Goal: Information Seeking & Learning: Learn about a topic

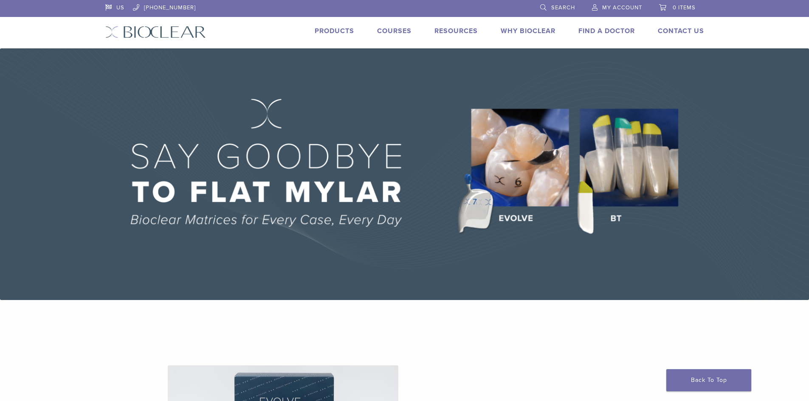
click at [646, 178] on img at bounding box center [404, 174] width 809 height 252
click at [614, 173] on img at bounding box center [404, 174] width 809 height 252
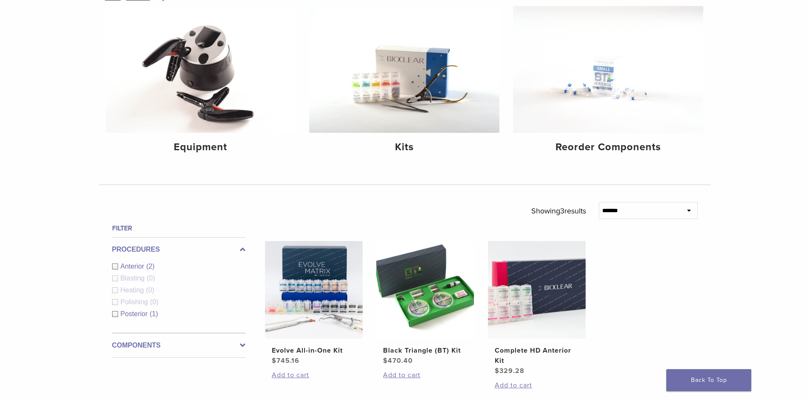
scroll to position [127, 0]
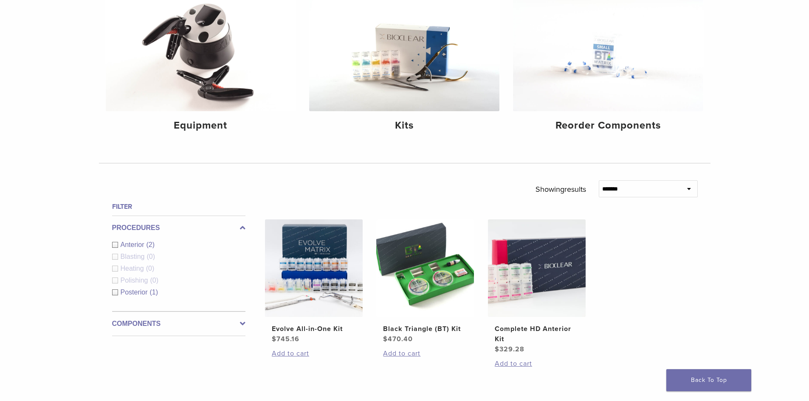
click at [119, 245] on div "Anterior (2)" at bounding box center [178, 245] width 133 height 10
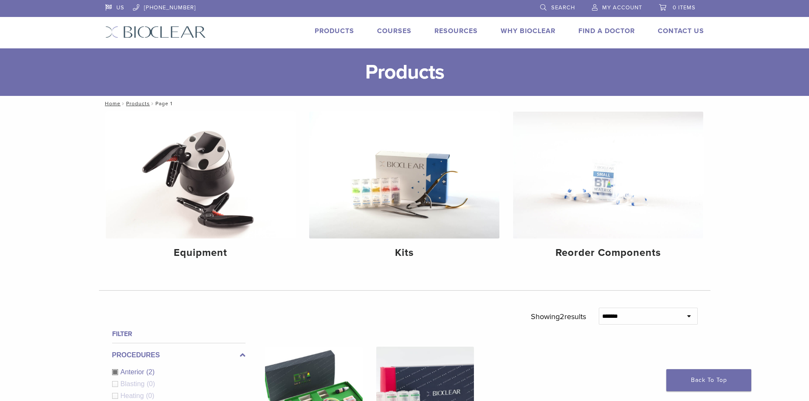
scroll to position [212, 0]
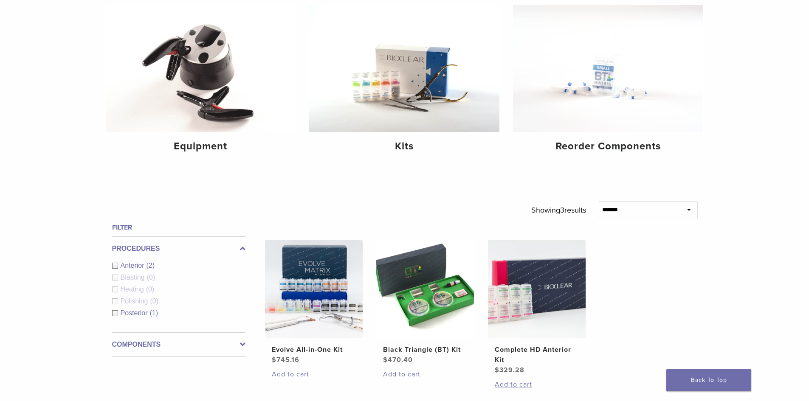
scroll to position [127, 0]
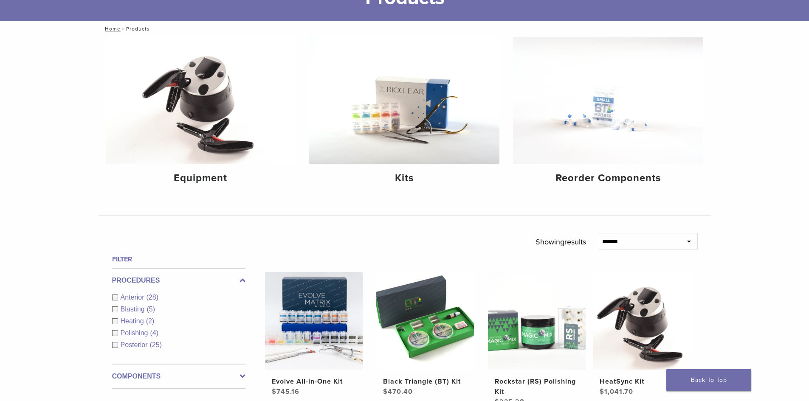
scroll to position [127, 0]
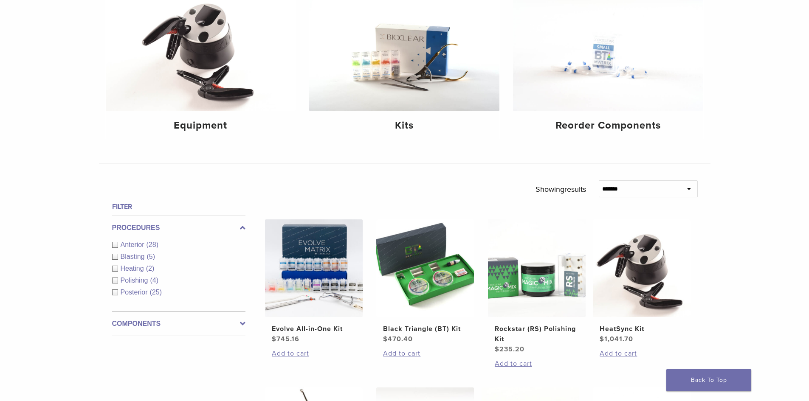
click at [112, 244] on div "Anterior (28)" at bounding box center [178, 245] width 133 height 10
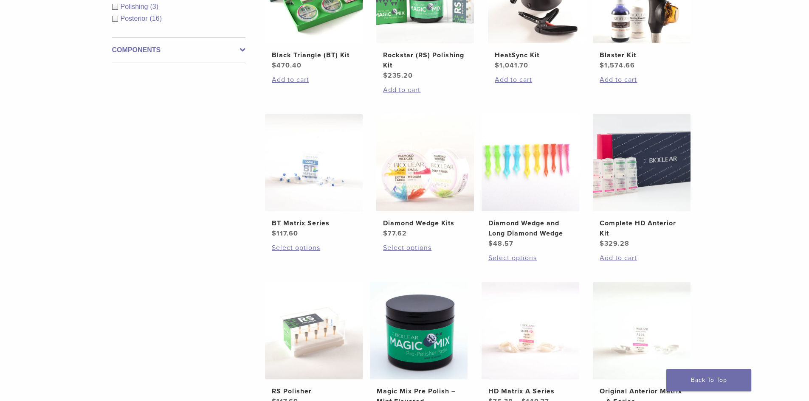
scroll to position [382, 0]
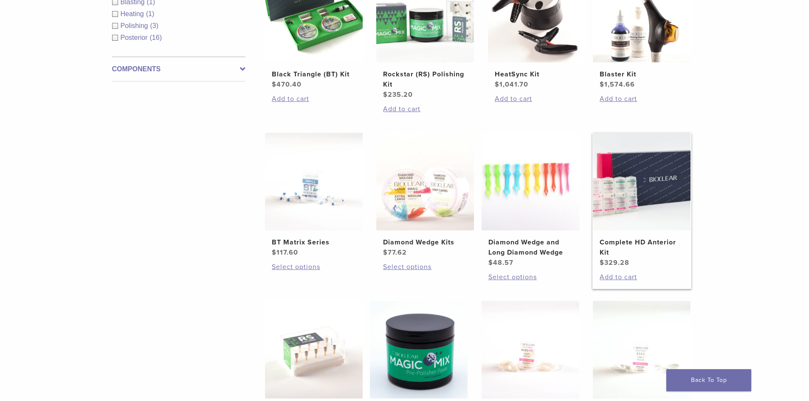
click at [637, 195] on img at bounding box center [642, 182] width 98 height 98
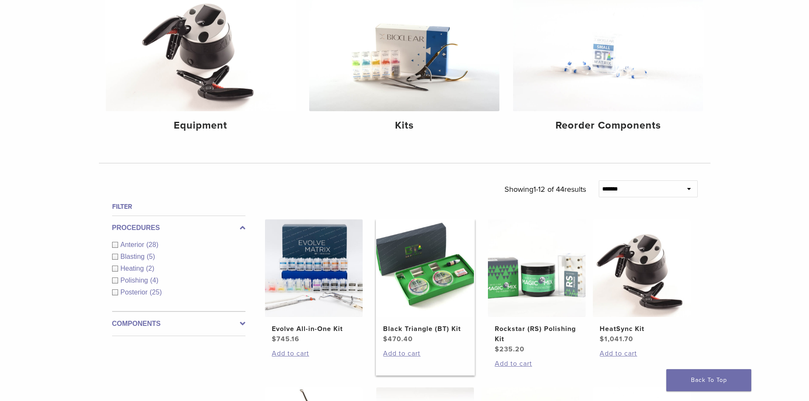
click at [454, 314] on img at bounding box center [425, 269] width 98 height 98
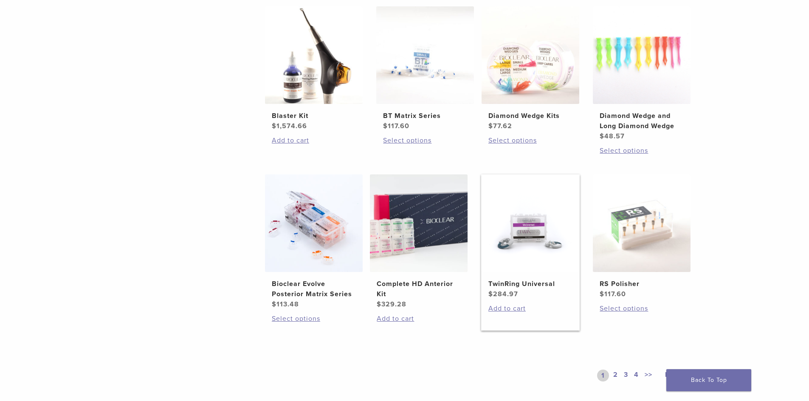
scroll to position [510, 0]
click at [444, 222] on img at bounding box center [419, 223] width 98 height 98
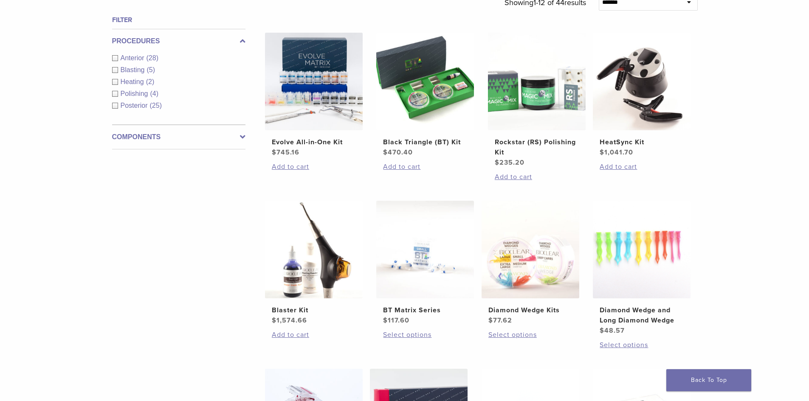
scroll to position [297, 0]
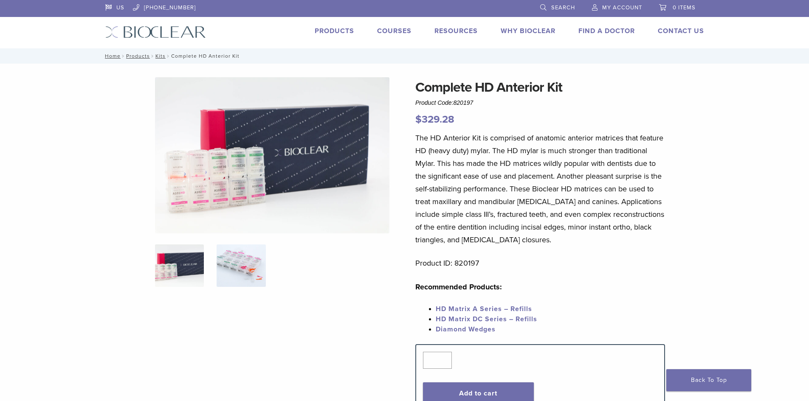
click at [245, 257] on img at bounding box center [241, 266] width 49 height 42
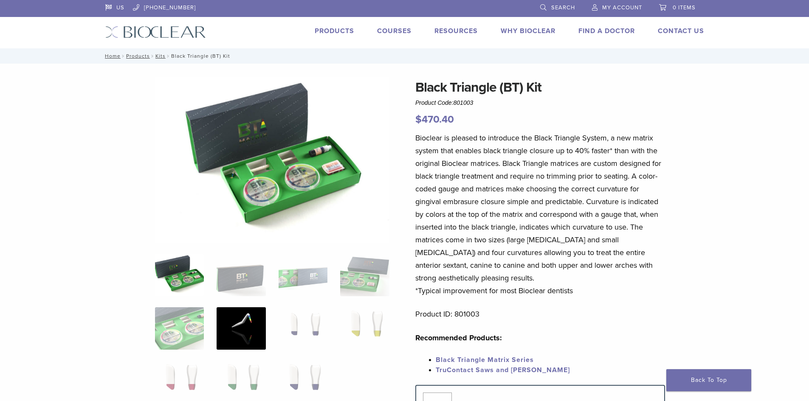
click at [254, 323] on img at bounding box center [241, 328] width 49 height 42
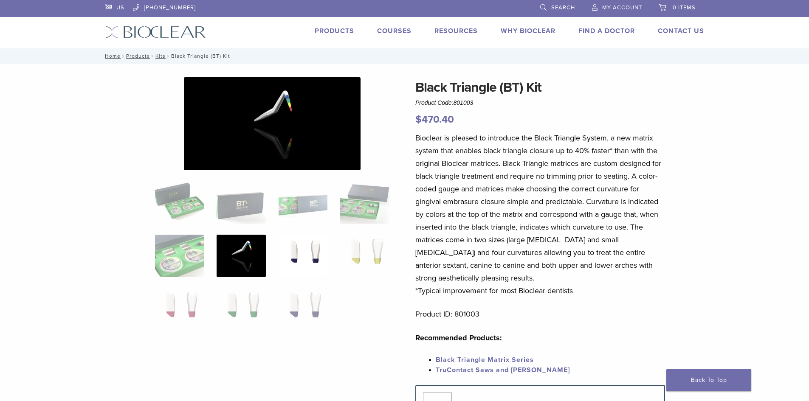
click at [300, 268] on img at bounding box center [303, 256] width 49 height 42
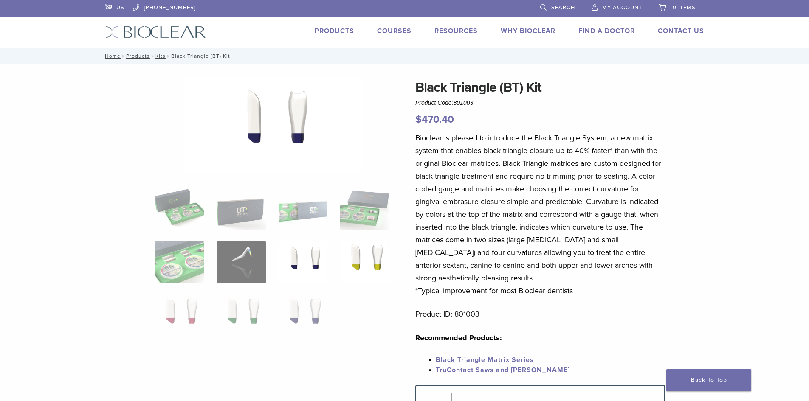
click at [352, 265] on img at bounding box center [364, 262] width 49 height 42
click at [307, 215] on img at bounding box center [303, 209] width 49 height 42
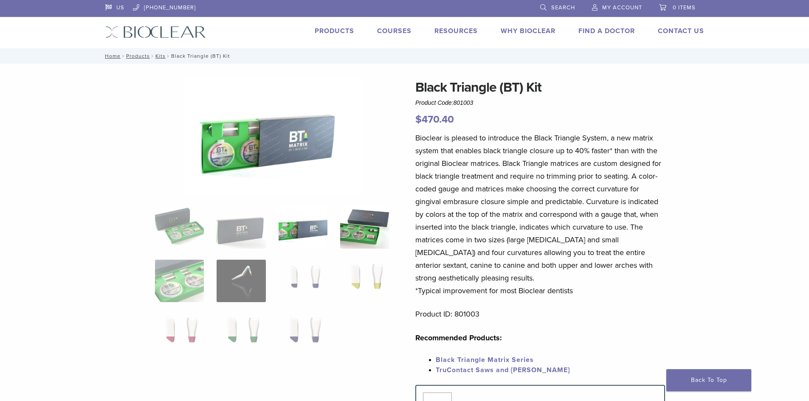
click at [361, 240] on img at bounding box center [364, 227] width 49 height 42
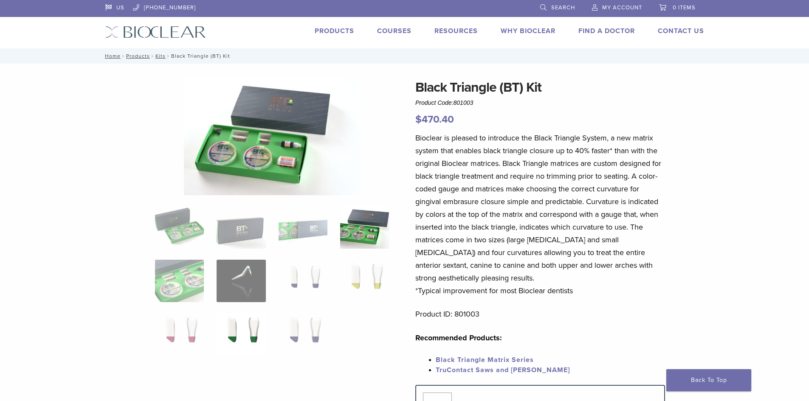
click at [252, 324] on img at bounding box center [241, 334] width 49 height 42
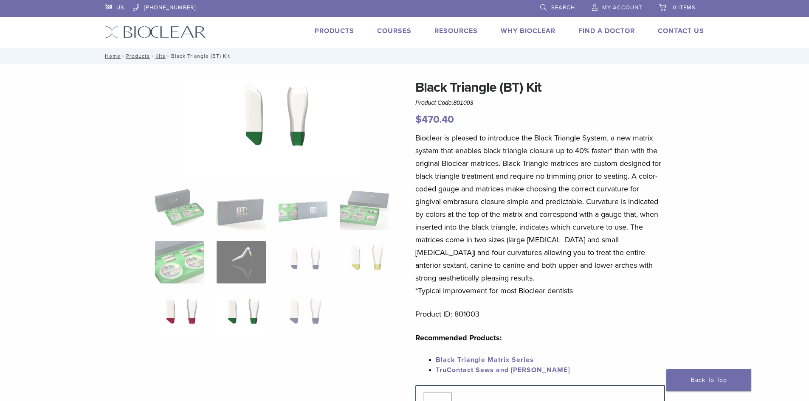
click at [187, 307] on img at bounding box center [179, 316] width 49 height 42
click at [240, 313] on img at bounding box center [241, 316] width 49 height 42
click at [306, 307] on img at bounding box center [303, 316] width 49 height 42
